Goal: Find specific page/section: Find specific page/section

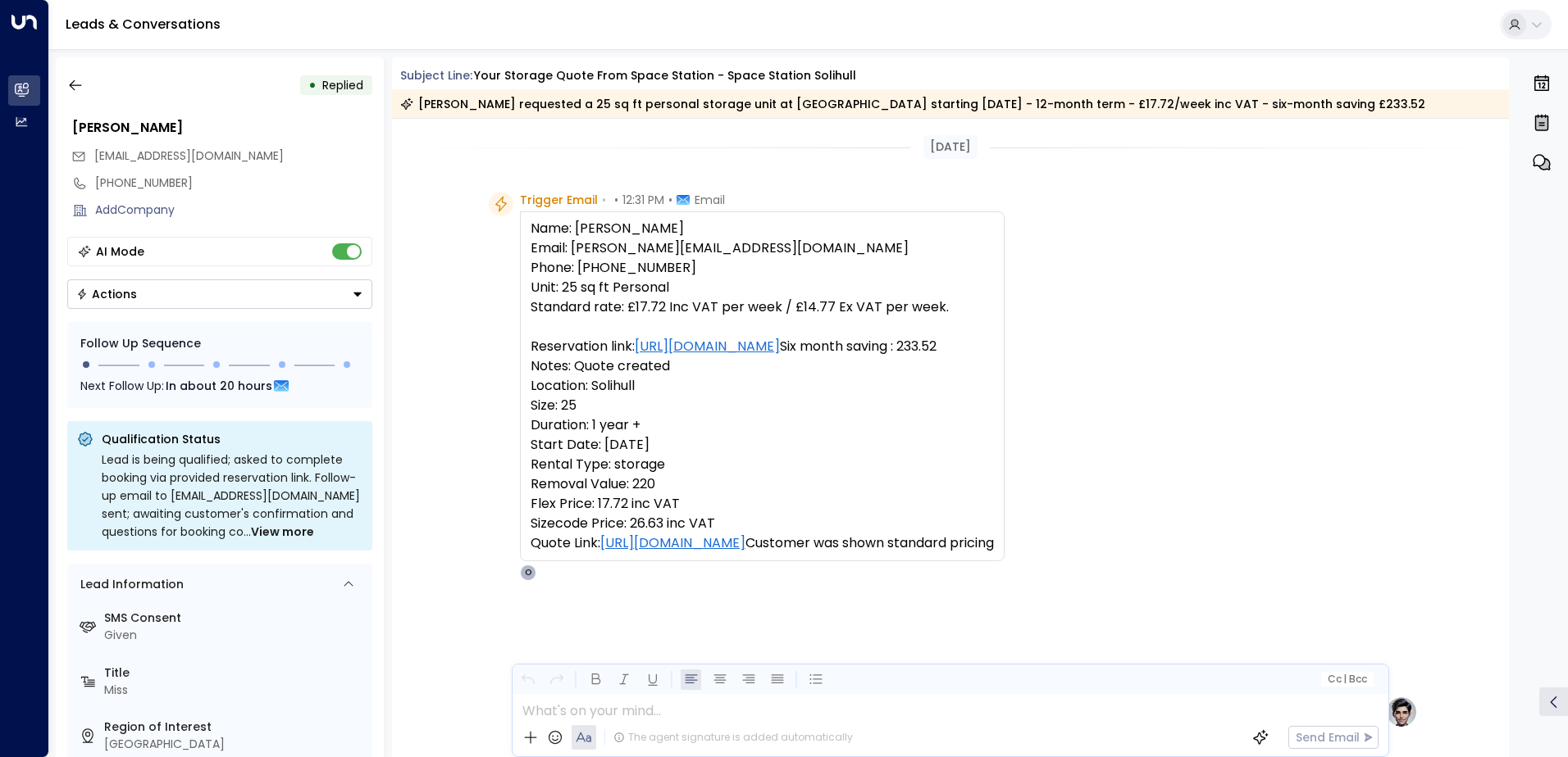
scroll to position [164, 0]
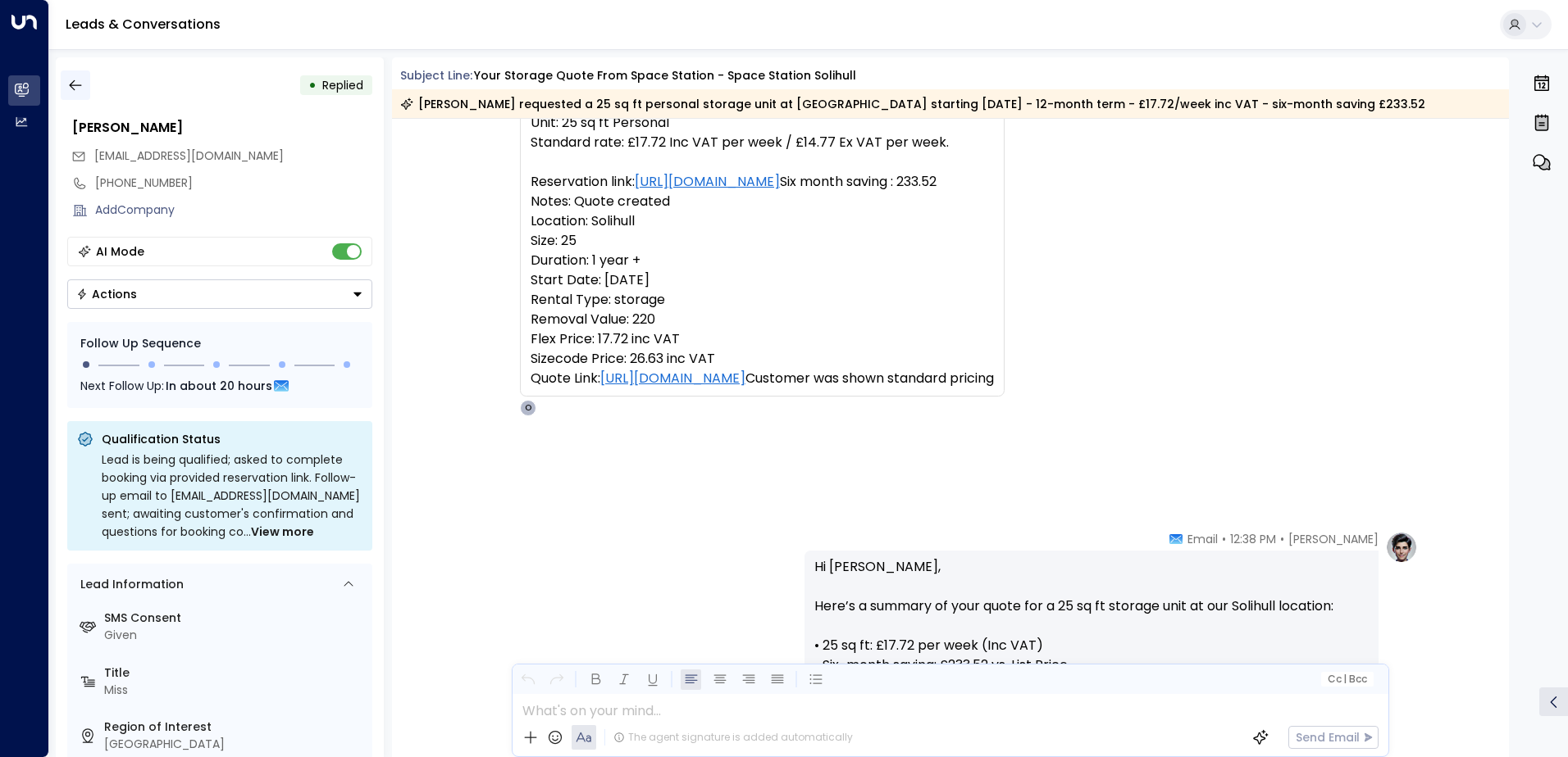
click at [82, 88] on icon "button" at bounding box center [76, 85] width 16 height 16
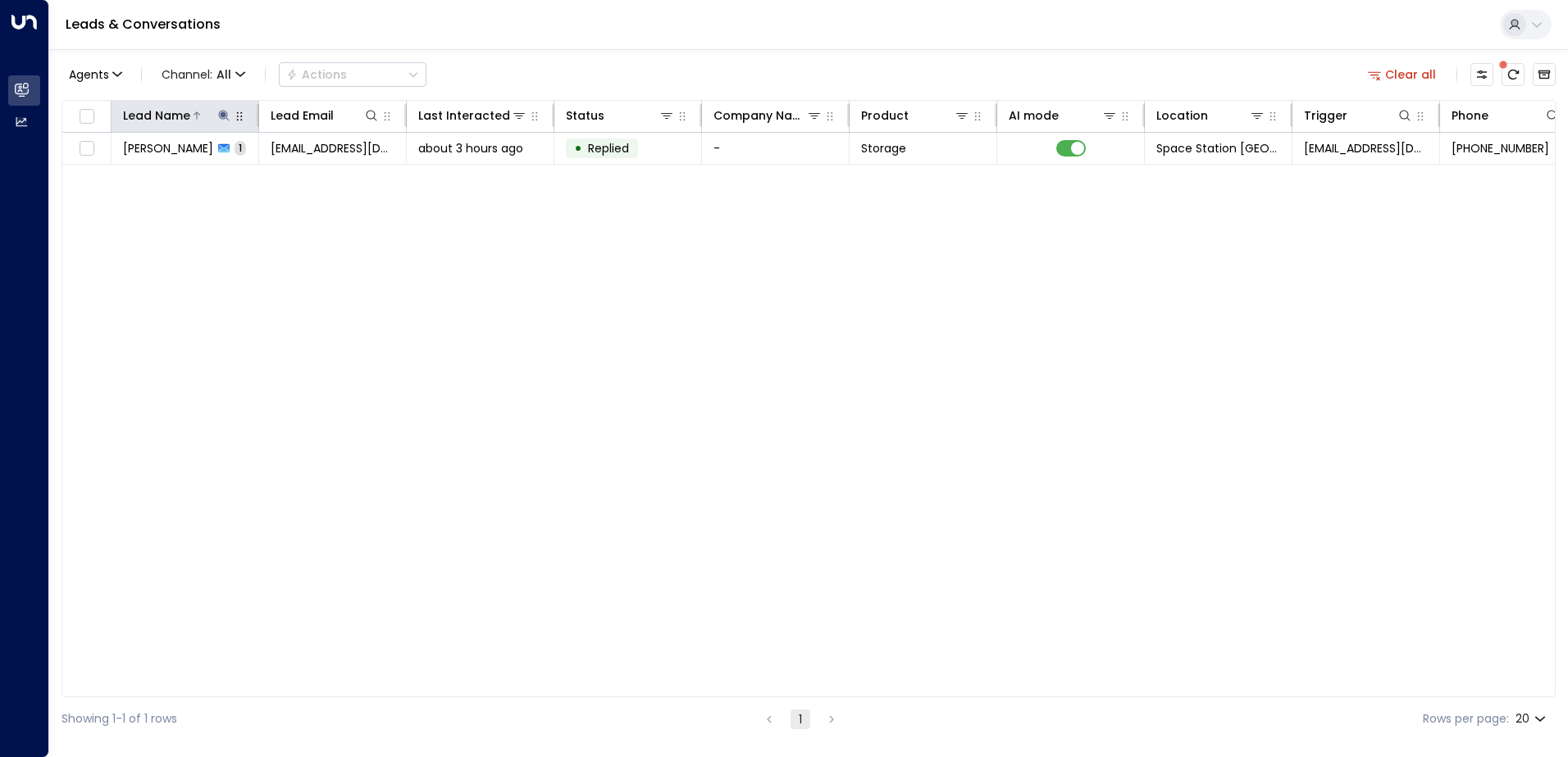
click at [226, 115] on icon at bounding box center [223, 116] width 11 height 11
click at [330, 176] on icon "button" at bounding box center [327, 175] width 11 height 11
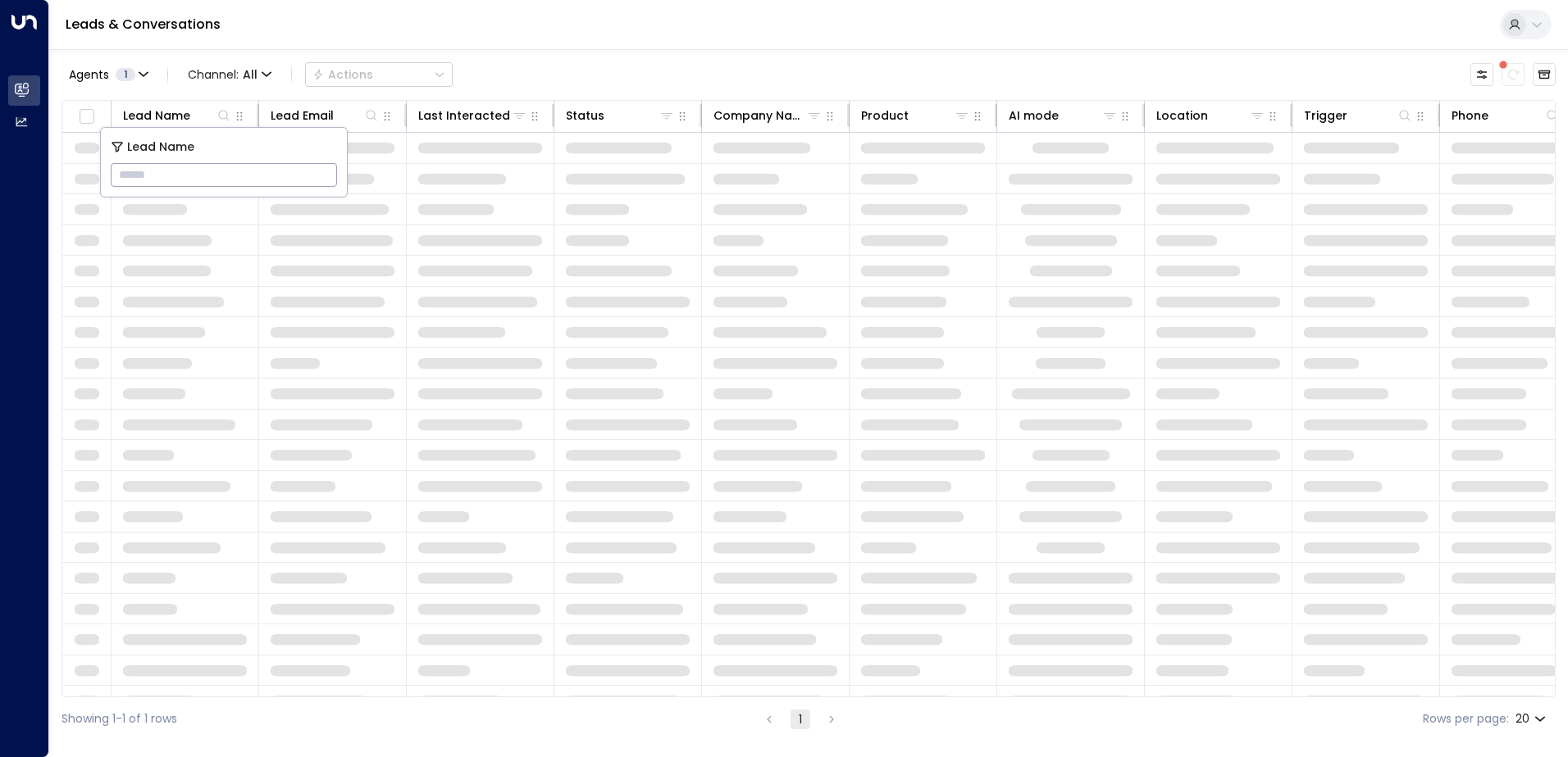
click at [236, 178] on input "text" at bounding box center [224, 175] width 227 height 30
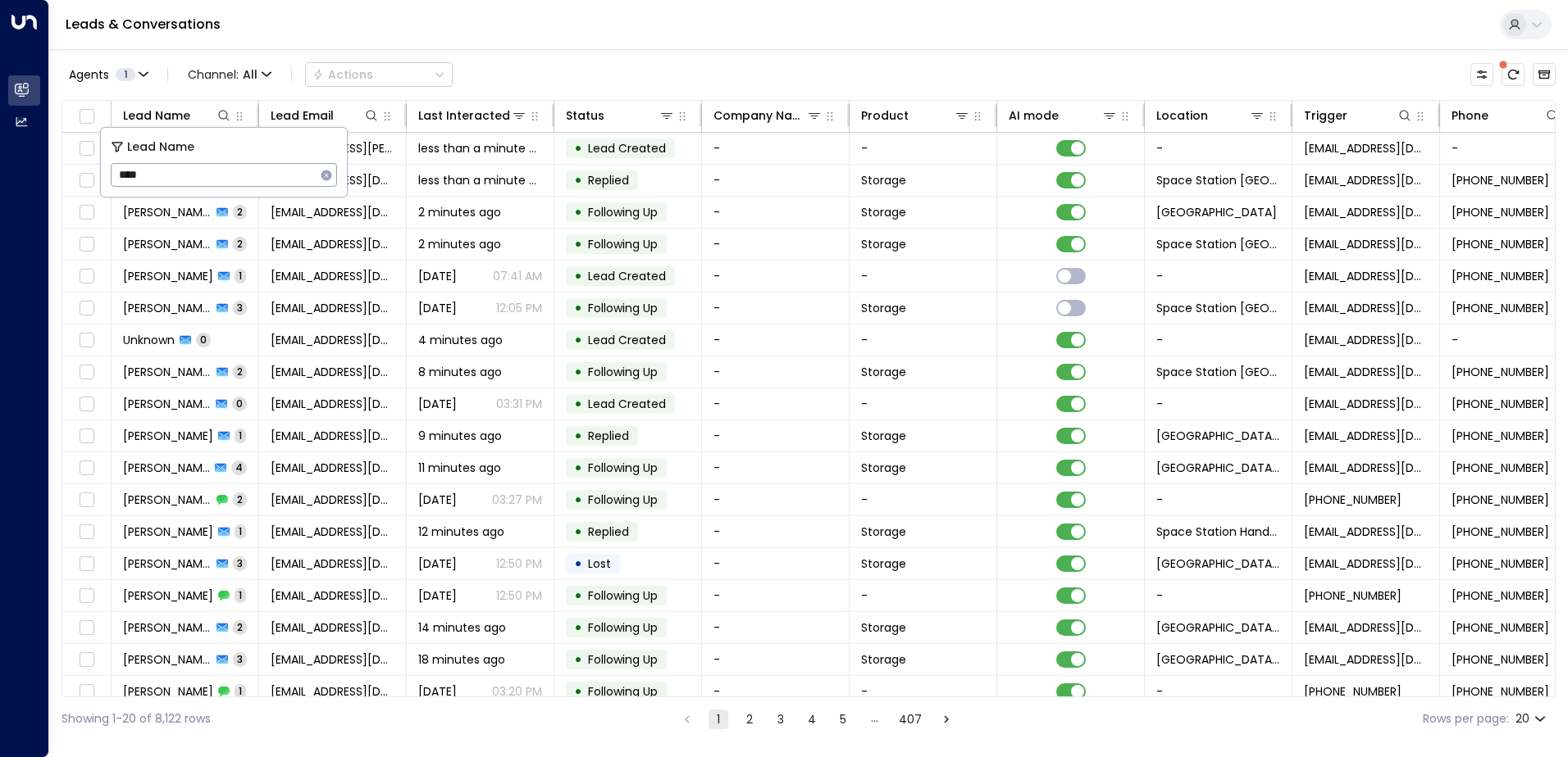
type input "*****"
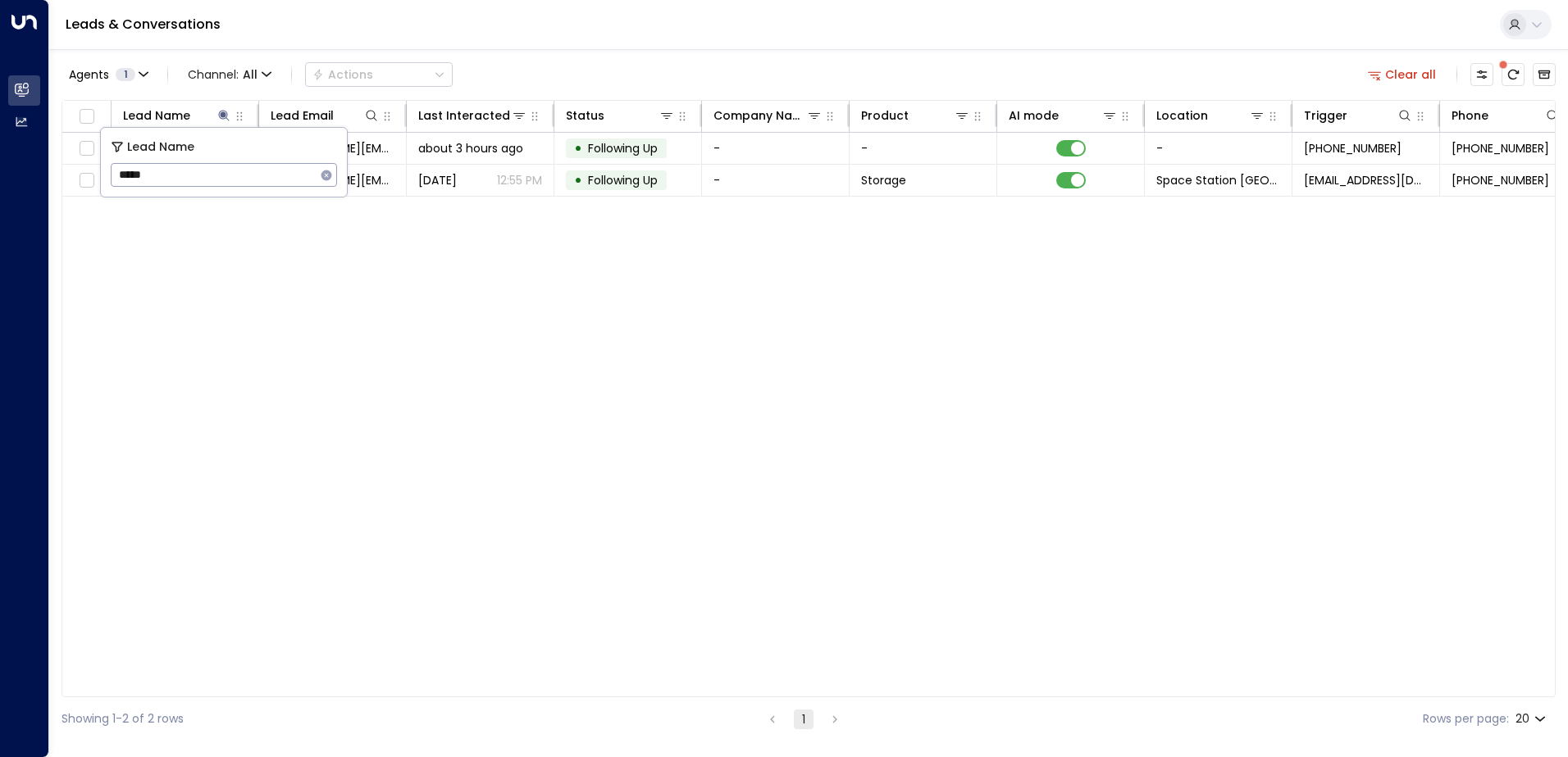
click at [551, 357] on div "Lead Name Lead Email Last Interacted Status Company Name Product AI mode Locati…" at bounding box center [808, 399] width 1494 height 597
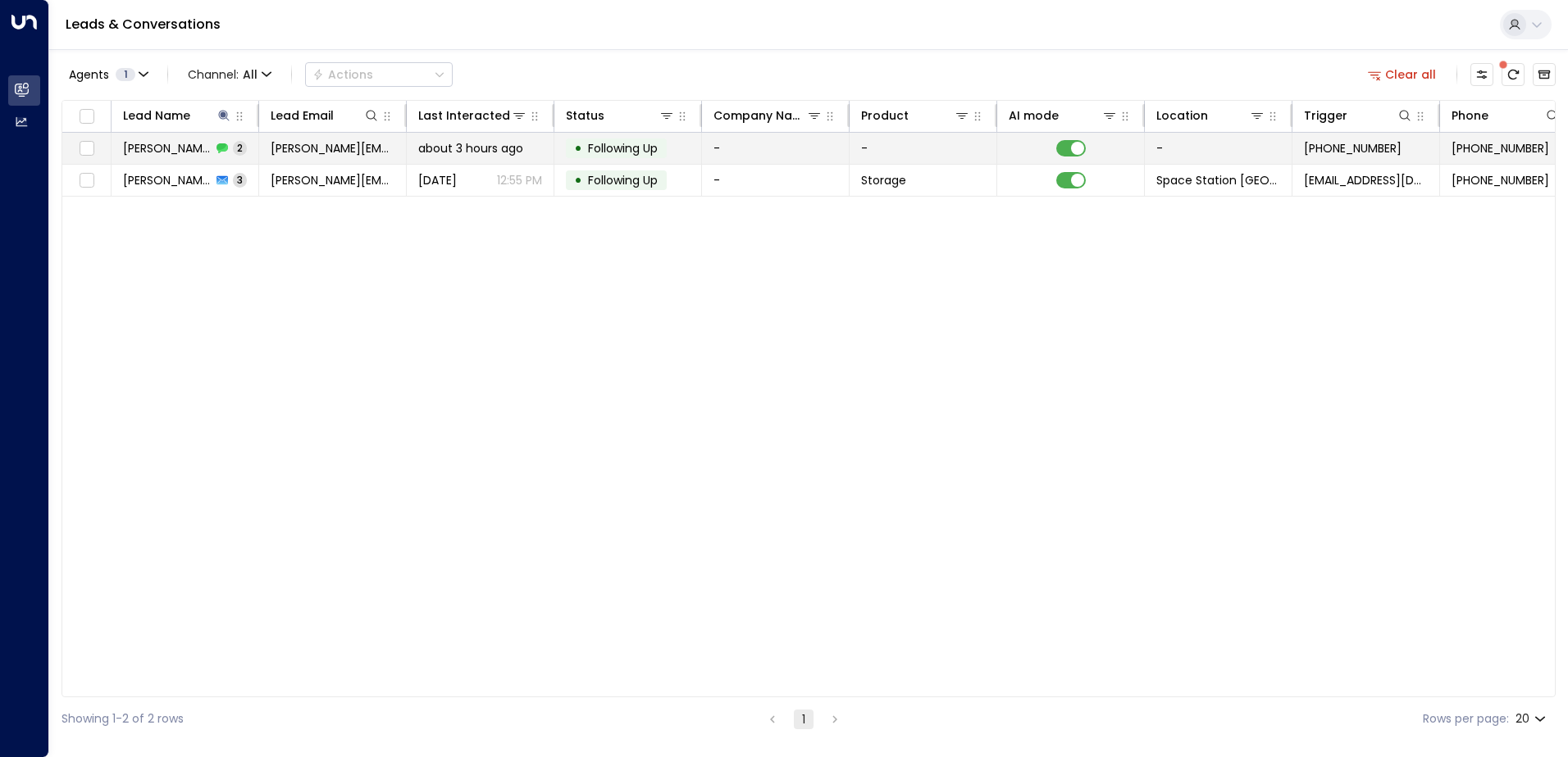
click at [500, 152] on span "about 3 hours ago" at bounding box center [470, 148] width 105 height 16
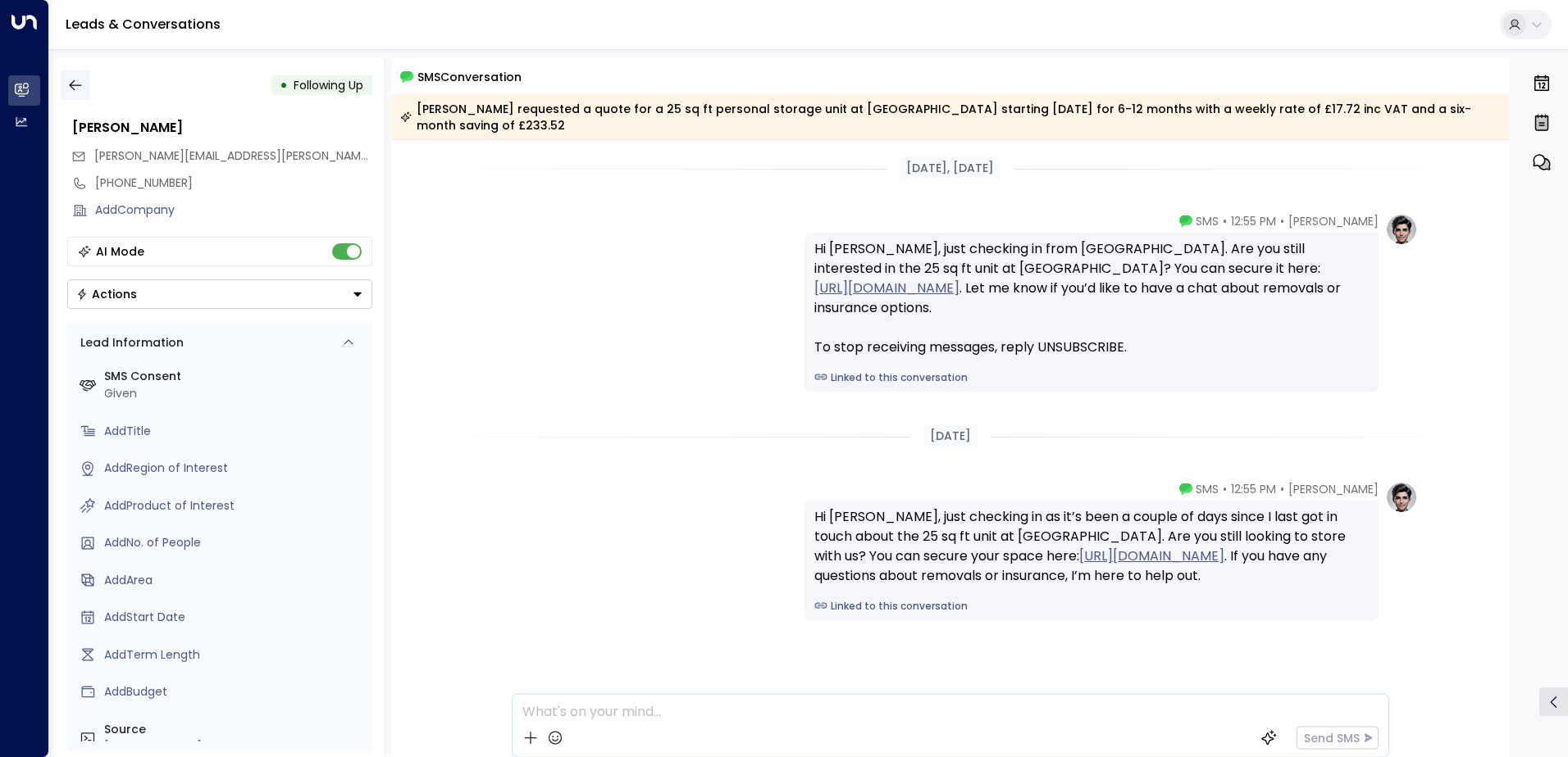
click at [65, 83] on button "button" at bounding box center [75, 84] width 29 height 29
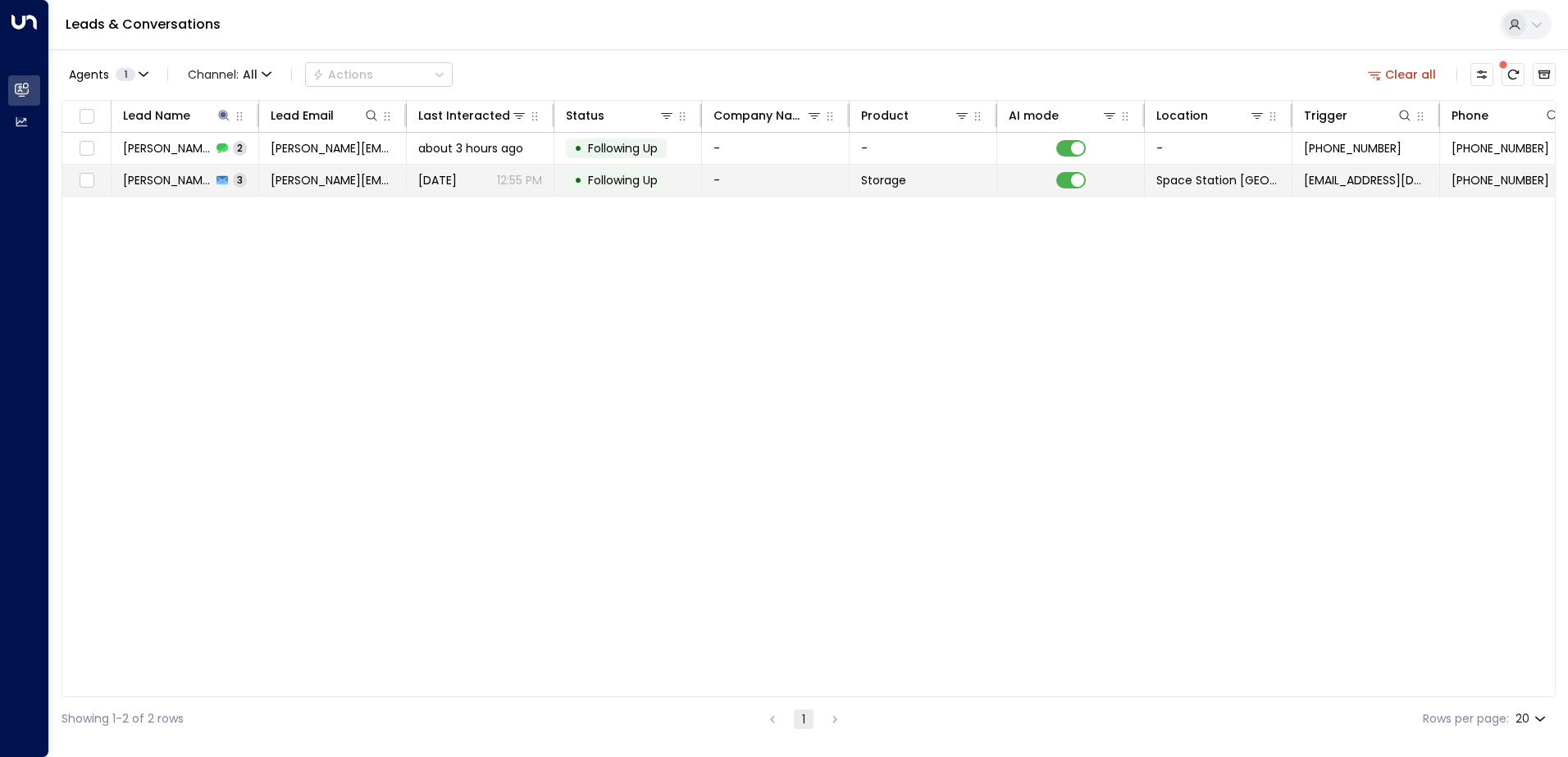
click at [188, 172] on span "[PERSON_NAME]" at bounding box center [167, 180] width 89 height 16
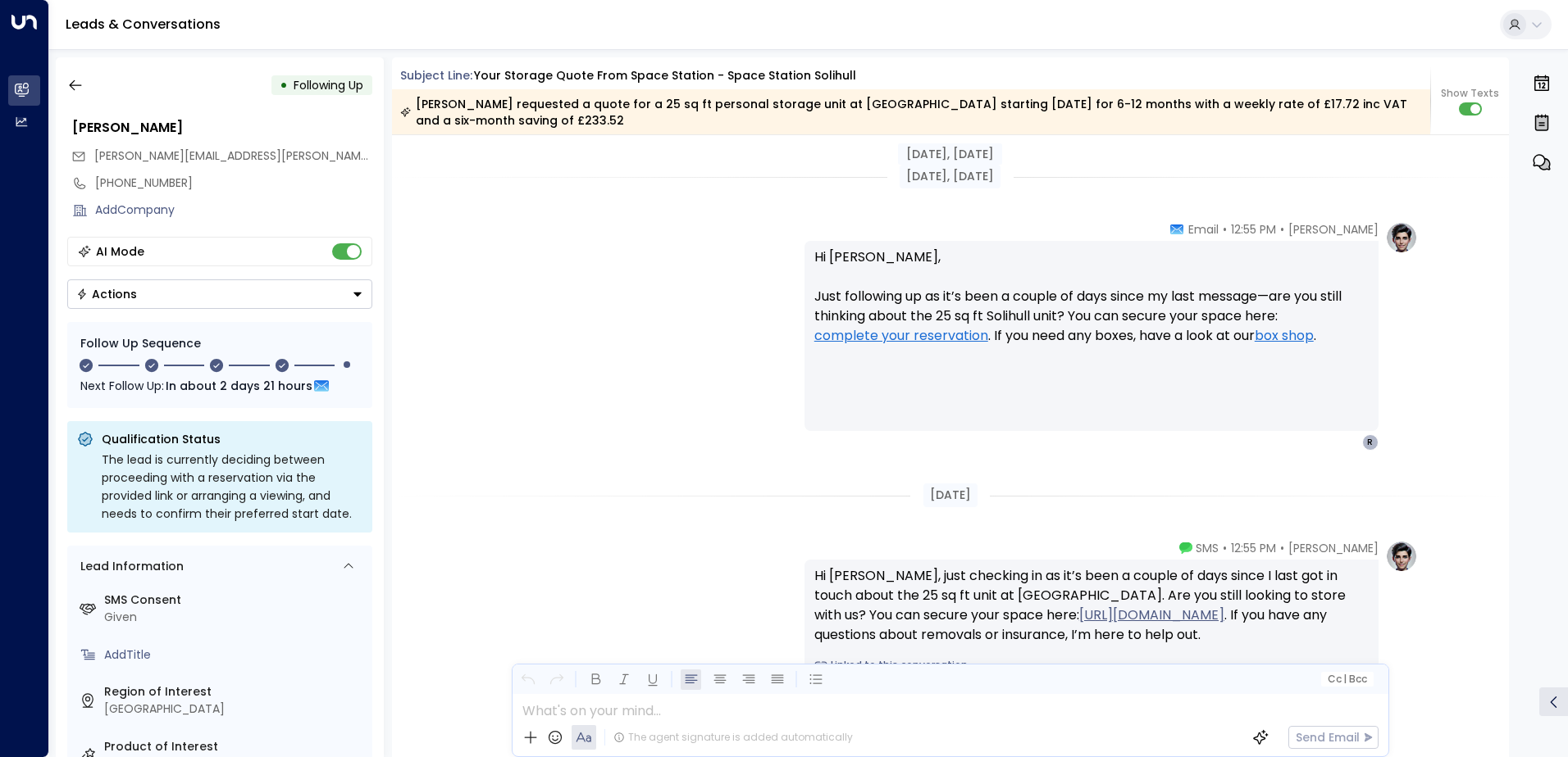
scroll to position [2194, 0]
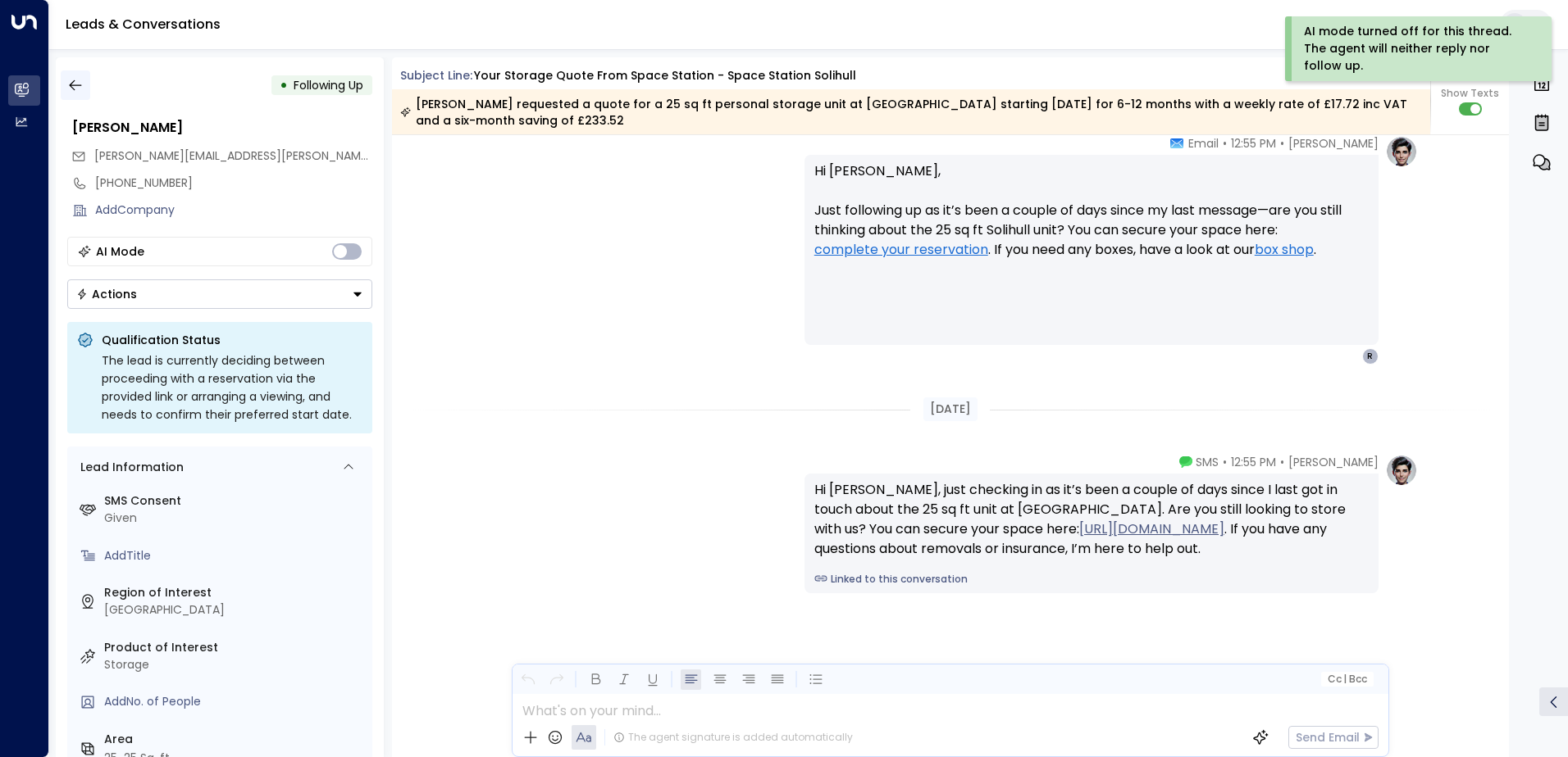
click at [78, 82] on icon "button" at bounding box center [76, 85] width 16 height 16
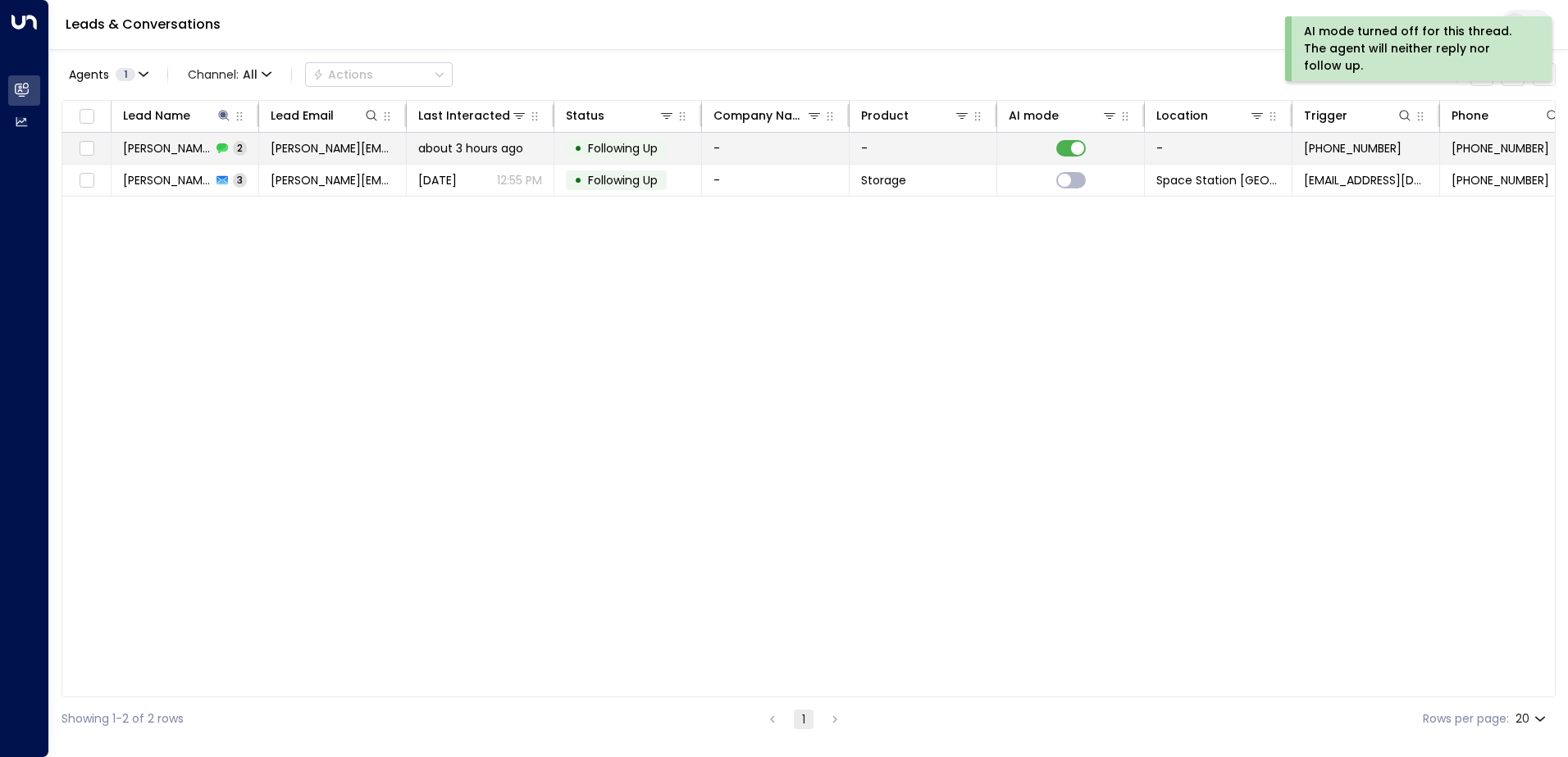
click at [236, 144] on td "[PERSON_NAME] 2" at bounding box center [185, 147] width 148 height 31
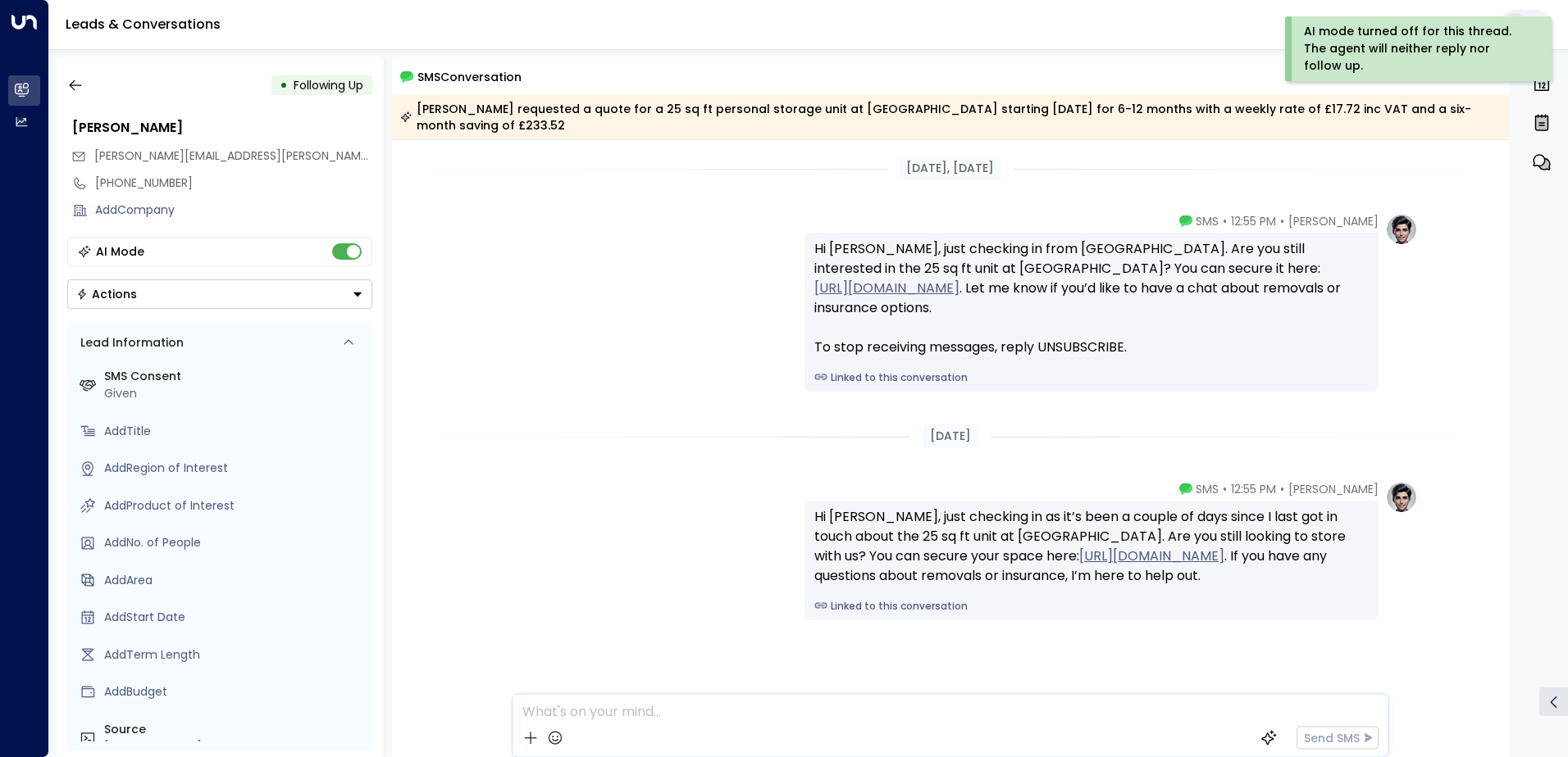
scroll to position [11, 0]
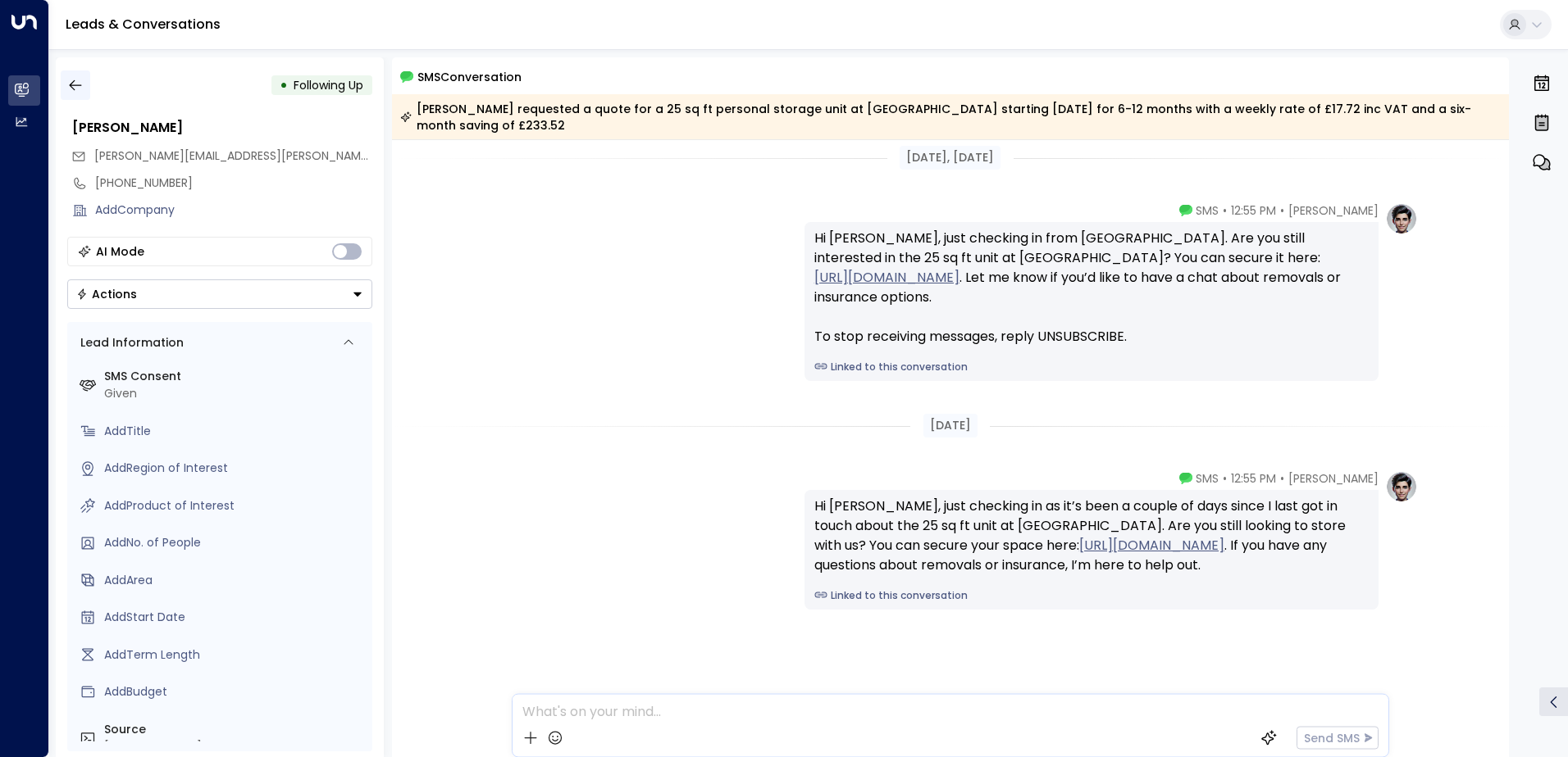
click at [73, 83] on icon "button" at bounding box center [76, 85] width 16 height 16
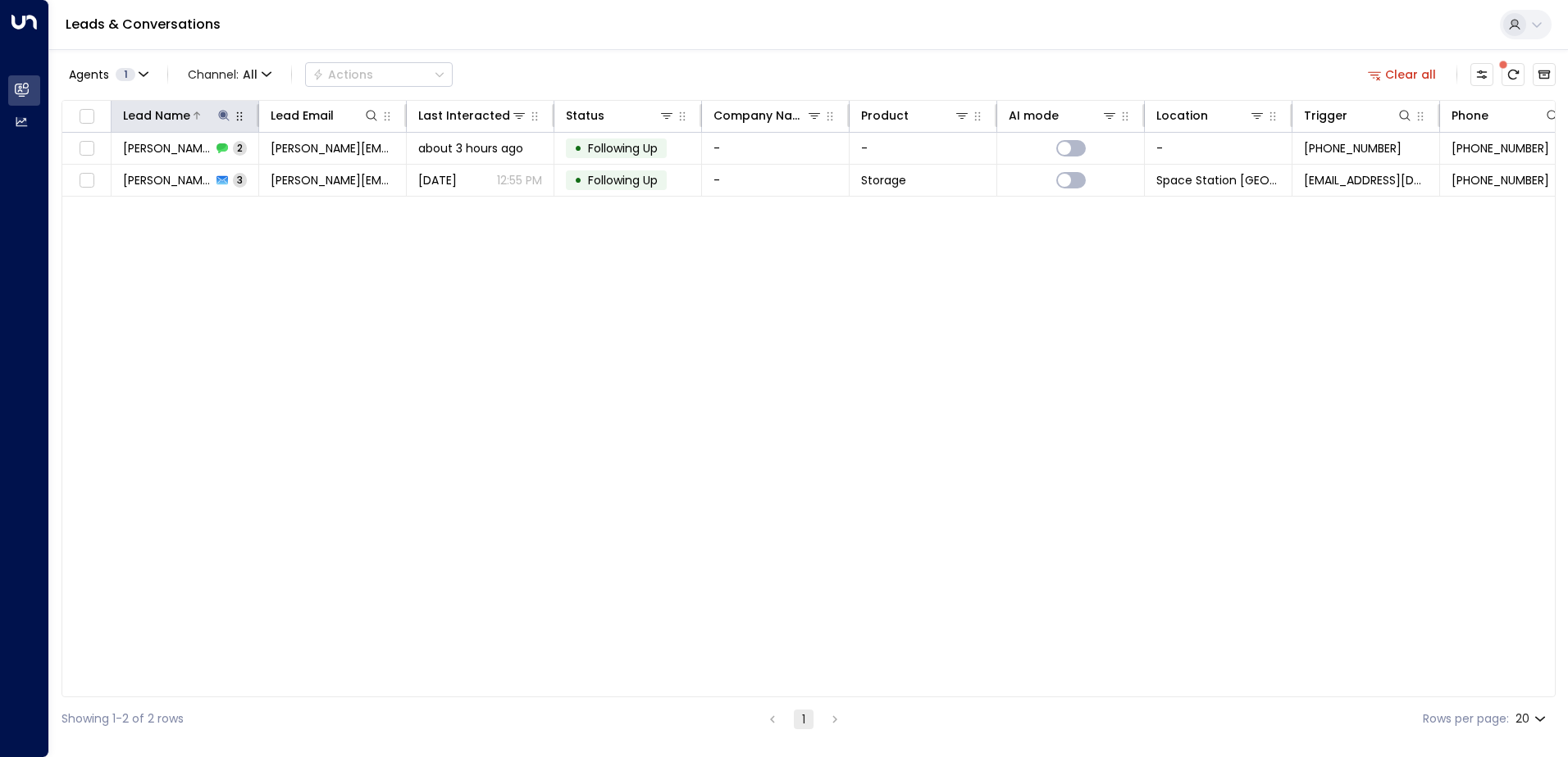
click at [227, 118] on icon at bounding box center [223, 116] width 11 height 11
click at [322, 174] on icon "button" at bounding box center [327, 175] width 11 height 11
click at [250, 174] on input "text" at bounding box center [224, 175] width 227 height 30
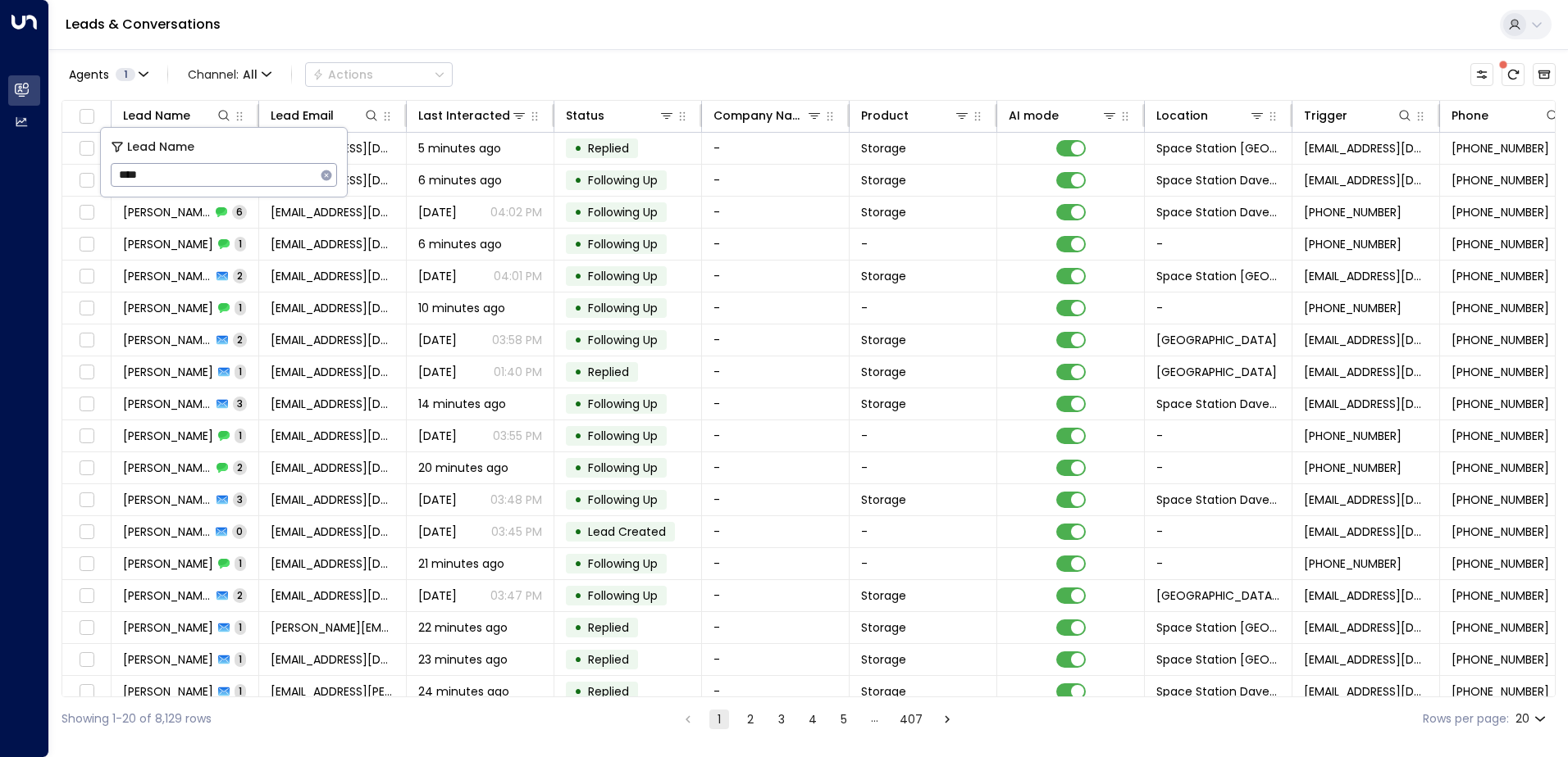
type input "*****"
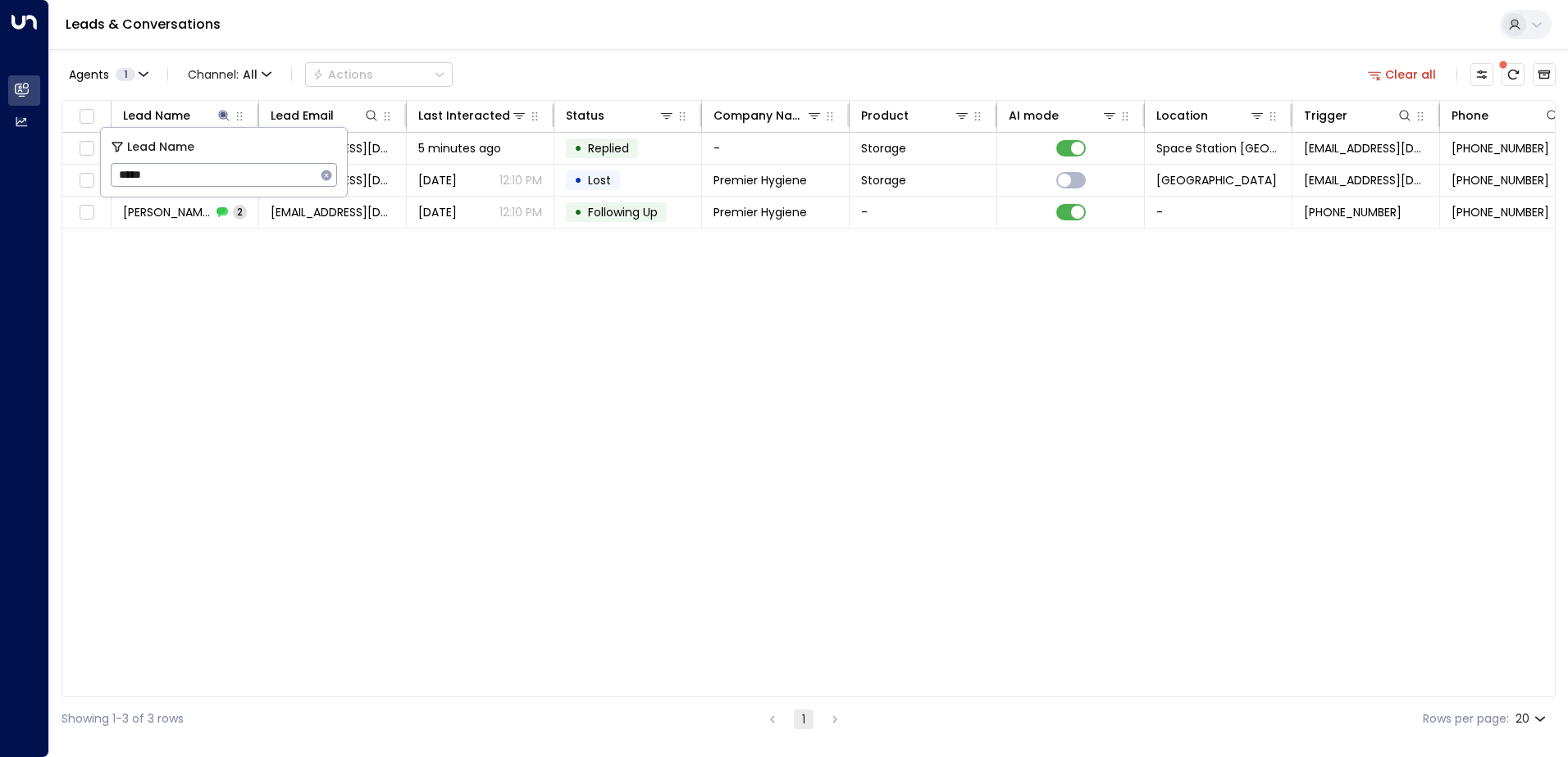
click at [519, 291] on div "Lead Name Lead Email Last Interacted Status Company Name Product AI mode Locati…" at bounding box center [808, 399] width 1494 height 597
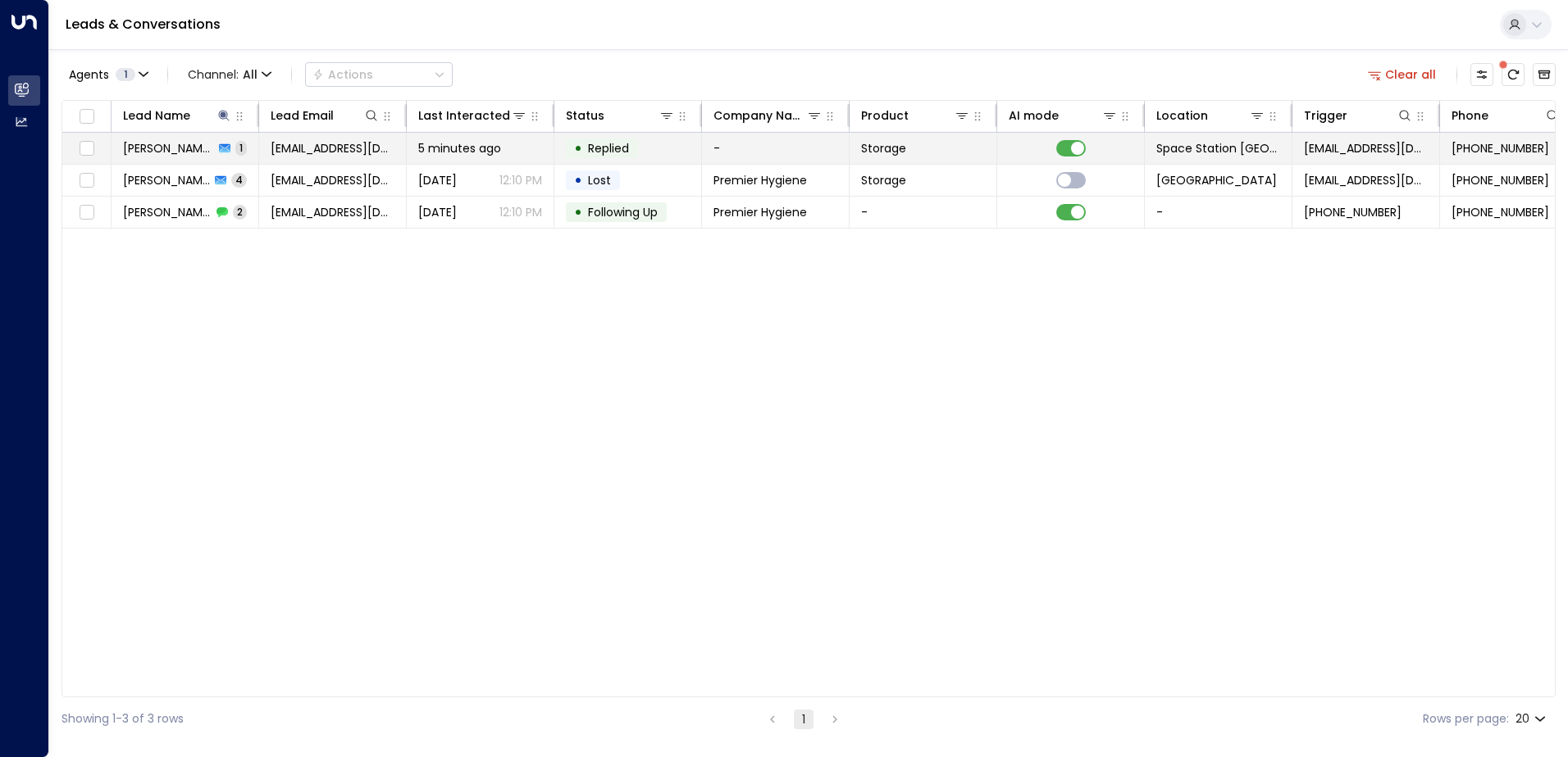
click at [523, 149] on div "5 minutes ago" at bounding box center [479, 148] width 124 height 16
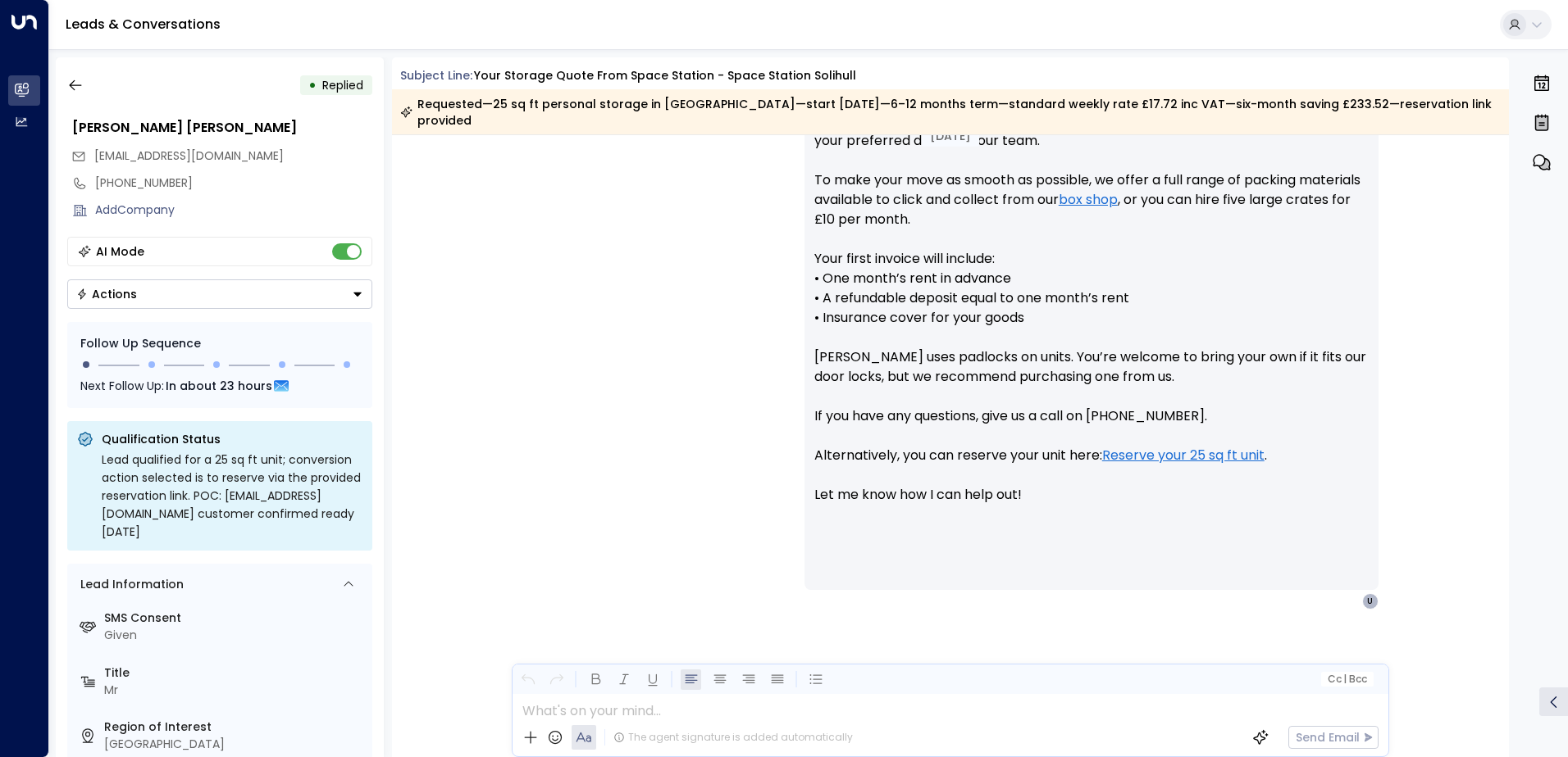
scroll to position [804, 0]
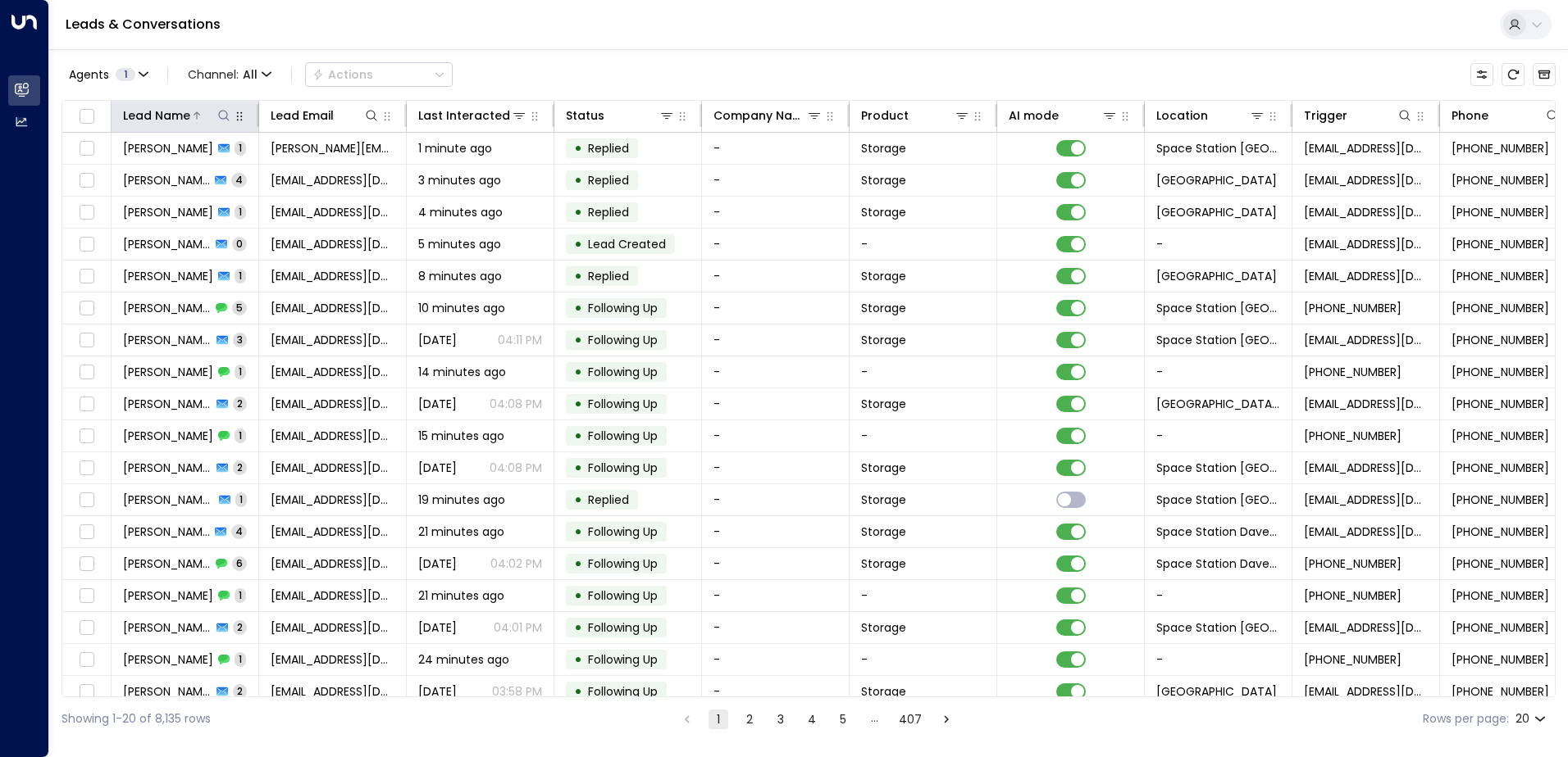
click at [227, 112] on icon at bounding box center [223, 116] width 11 height 11
type input "*****"
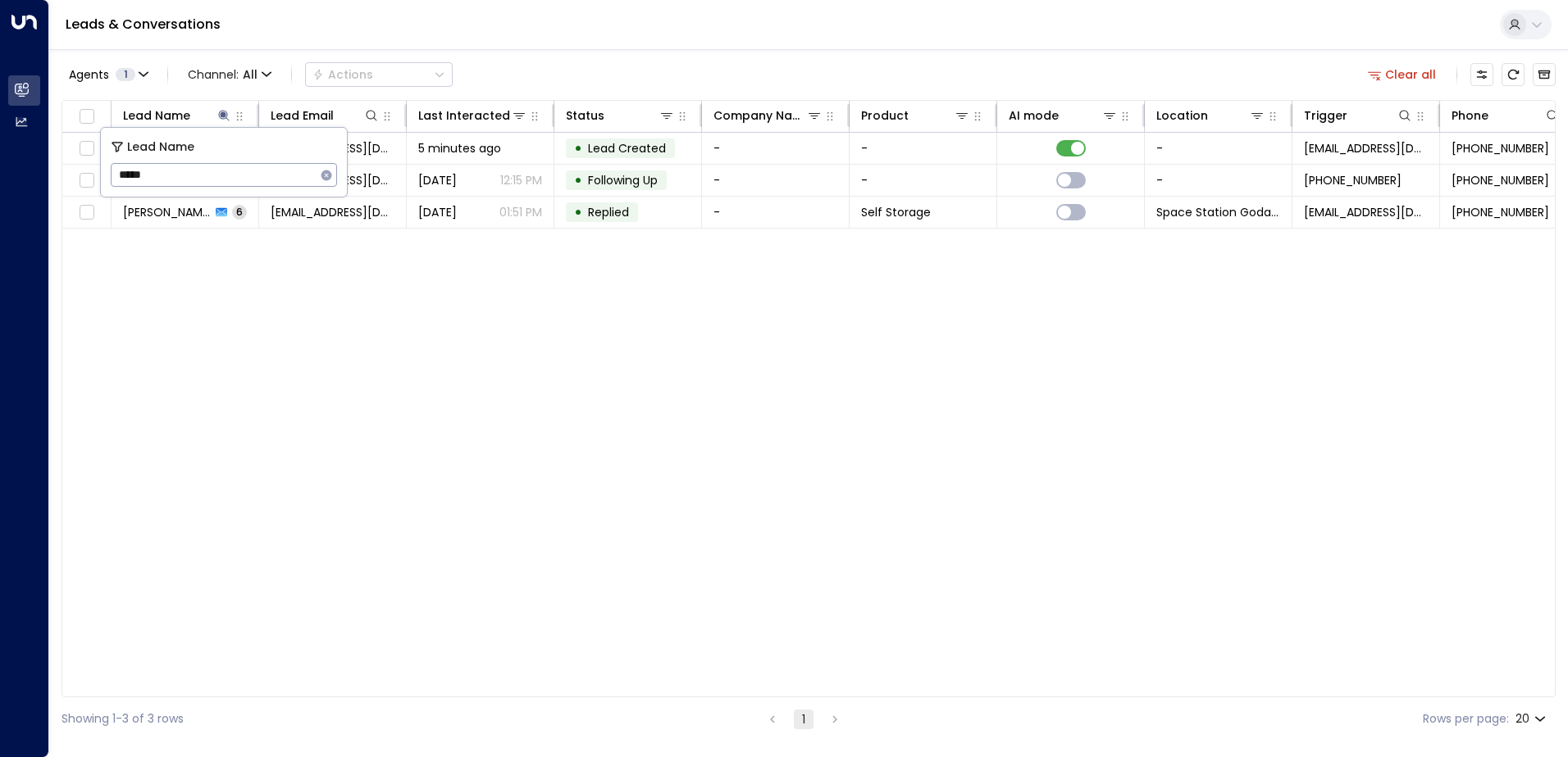
click at [506, 284] on div "Lead Name Lead Email Last Interacted Status Company Name Product AI mode Locati…" at bounding box center [808, 399] width 1494 height 597
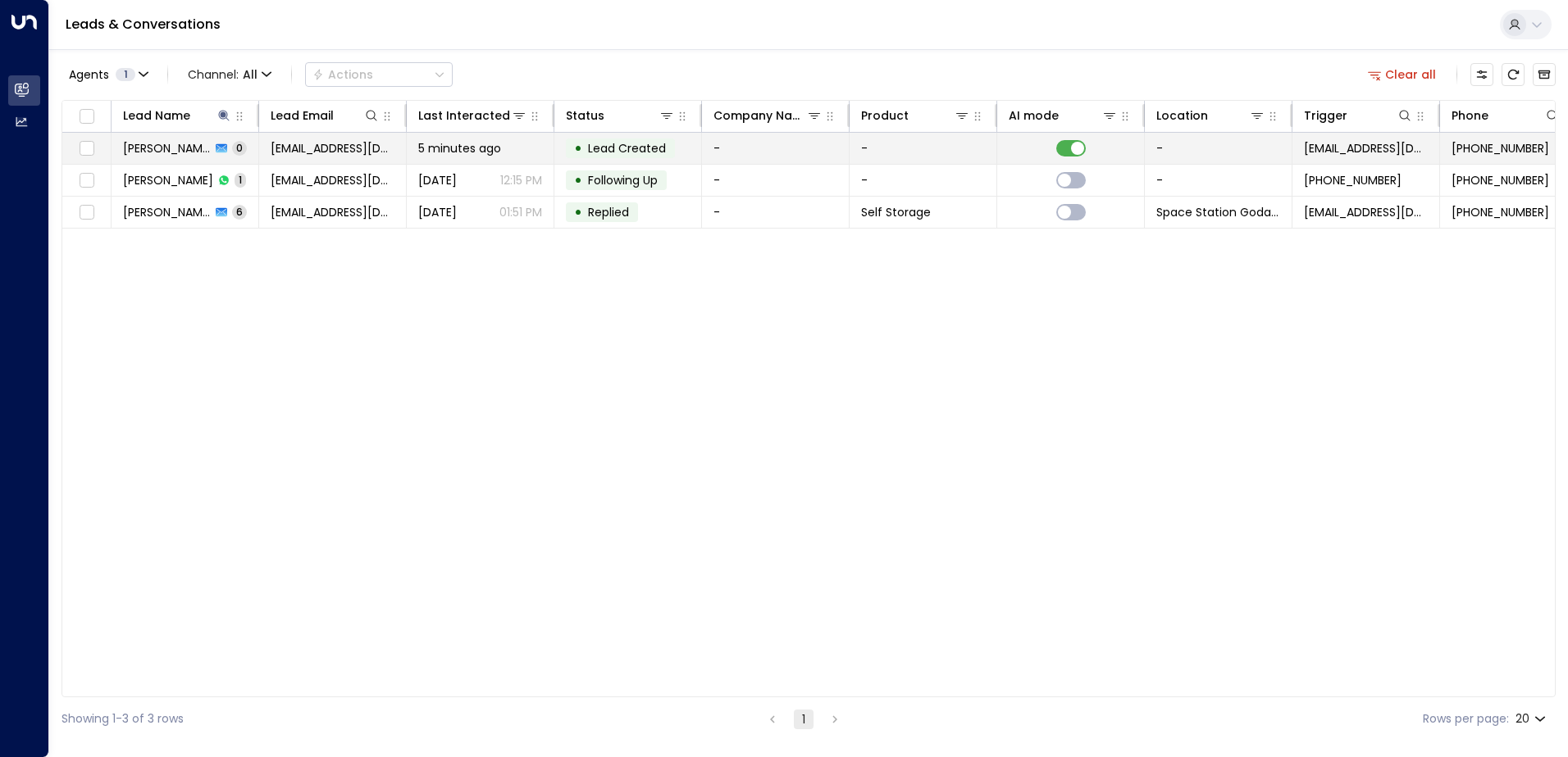
click at [638, 144] on span "Lead Created" at bounding box center [627, 148] width 78 height 16
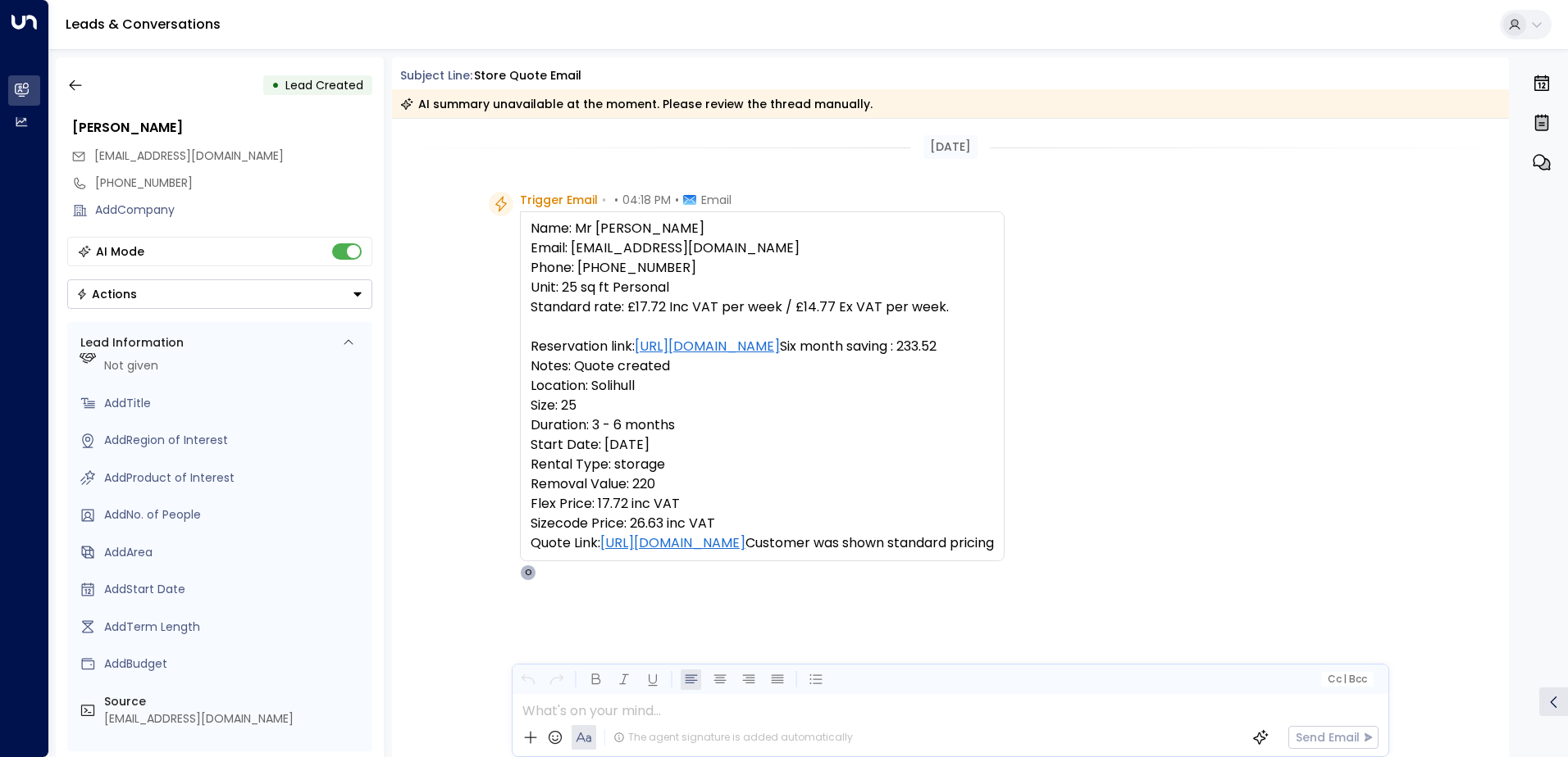
scroll to position [52, 0]
